Goal: Information Seeking & Learning: Learn about a topic

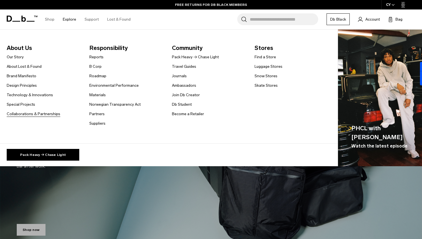
click at [28, 114] on link "Collaborations & Partnerships" at bounding box center [34, 114] width 54 height 6
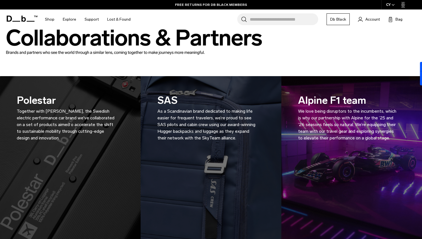
scroll to position [18, 0]
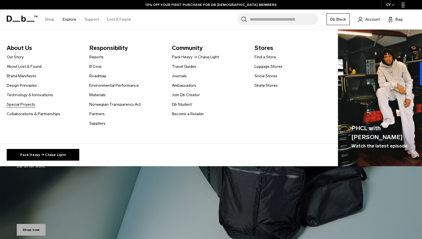
click at [16, 106] on link "Special Projects" at bounding box center [21, 105] width 28 height 6
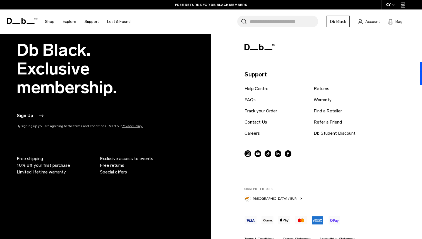
scroll to position [822, 0]
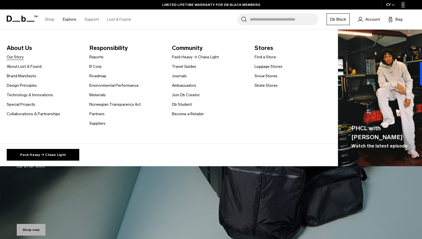
click at [15, 56] on link "Our Story" at bounding box center [15, 57] width 17 height 6
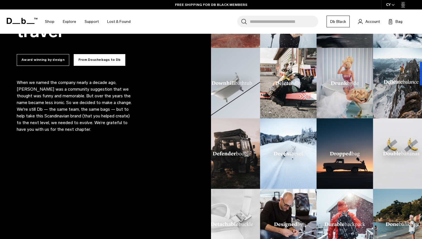
scroll to position [384, 0]
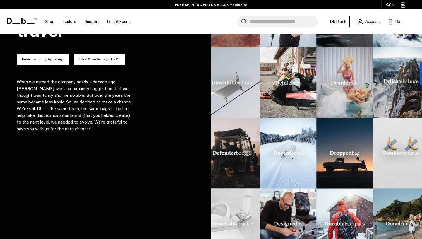
click at [50, 60] on button "Award winning by design" at bounding box center [43, 60] width 52 height 12
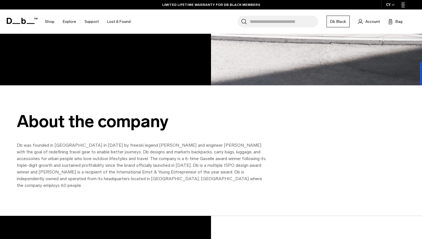
scroll to position [553, 0]
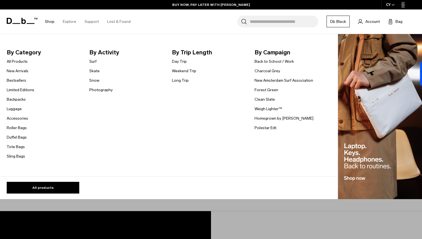
click at [50, 20] on link "Shop" at bounding box center [49, 22] width 9 height 20
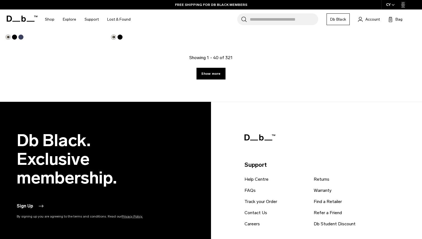
scroll to position [2124, 0]
